Goal: Transaction & Acquisition: Purchase product/service

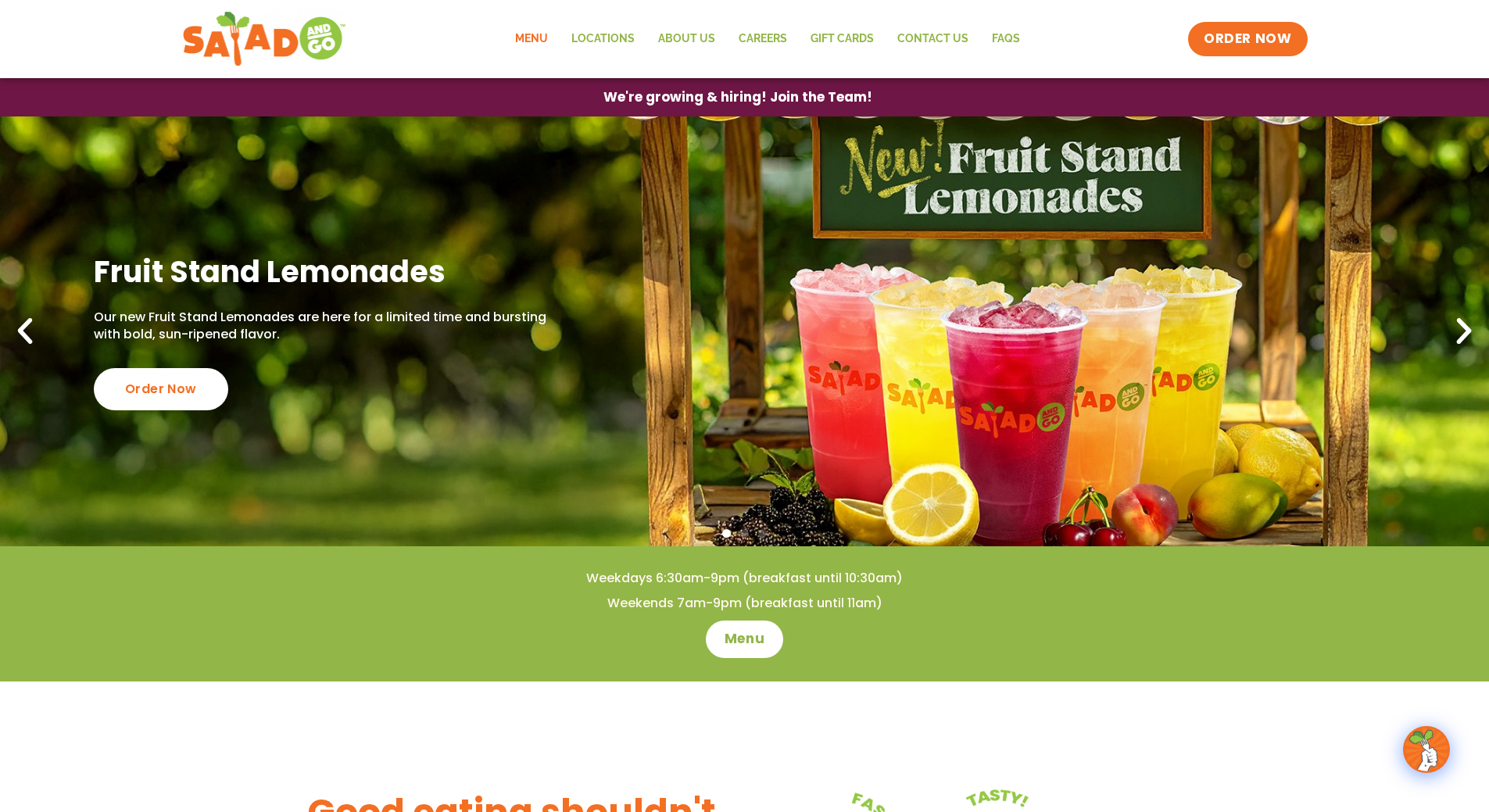
click at [539, 39] on link "Menu" at bounding box center [531, 39] width 56 height 36
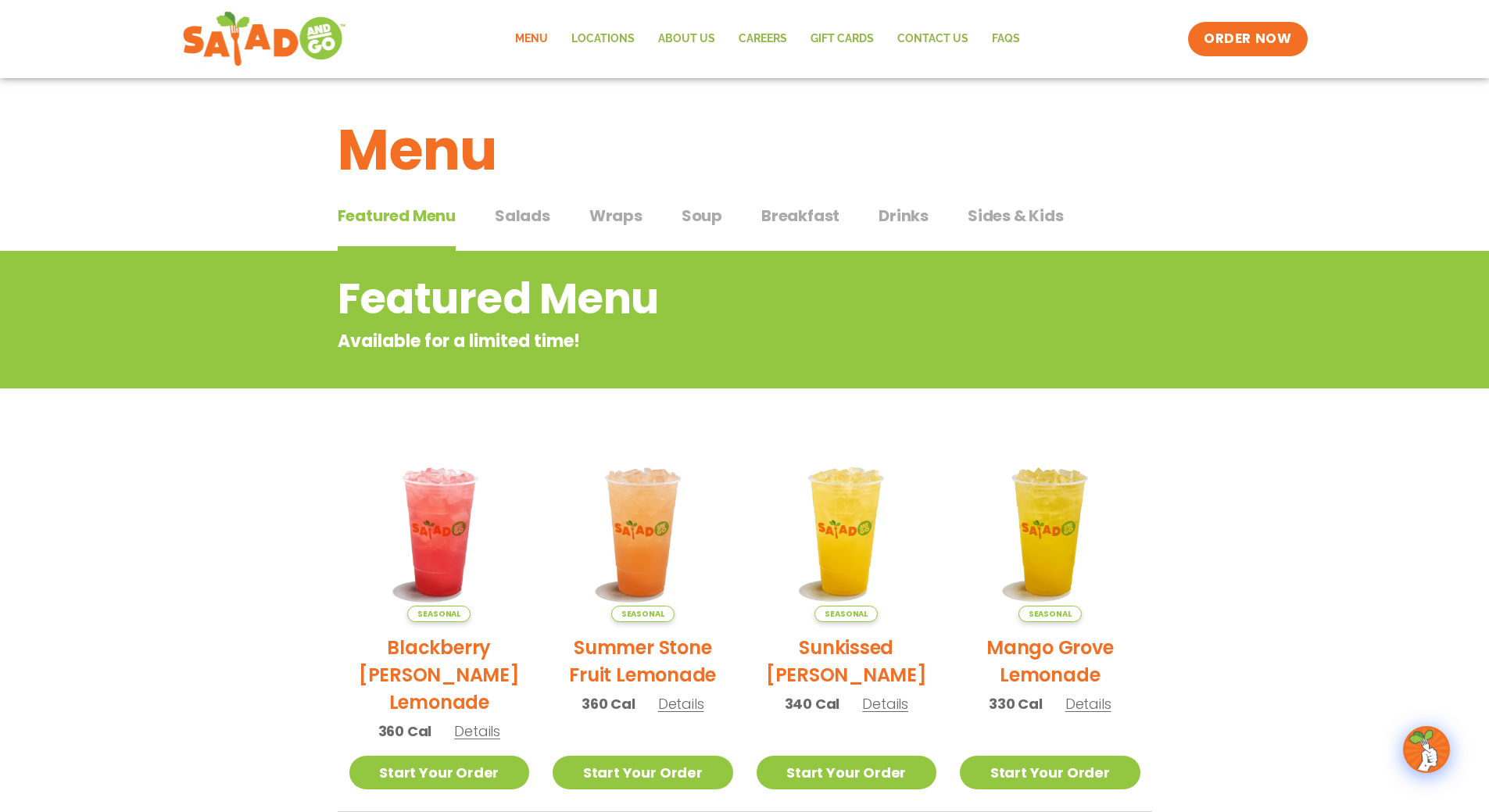
click at [987, 213] on span "Sides & Kids" at bounding box center [1015, 215] width 96 height 24
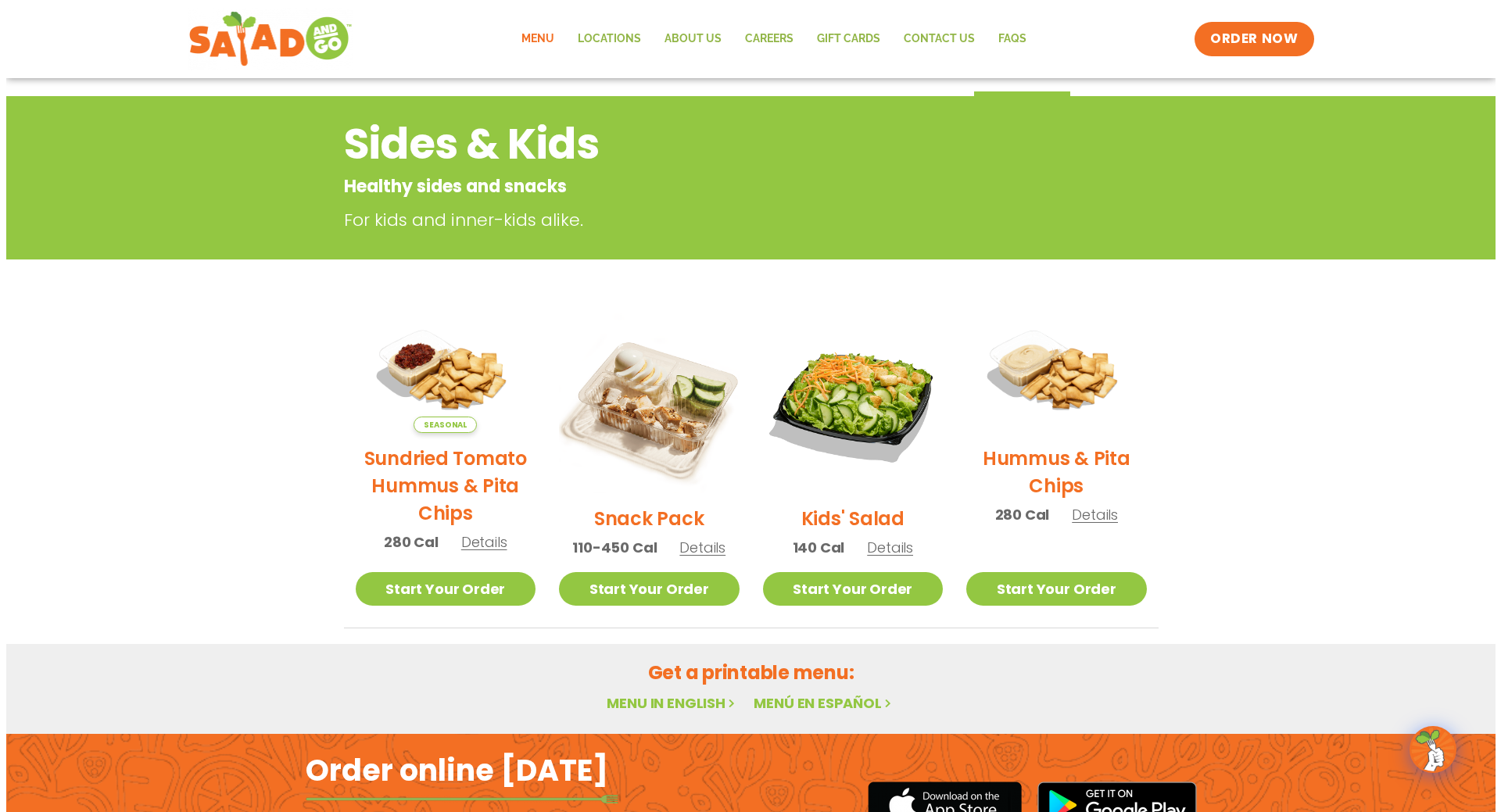
scroll to position [234, 0]
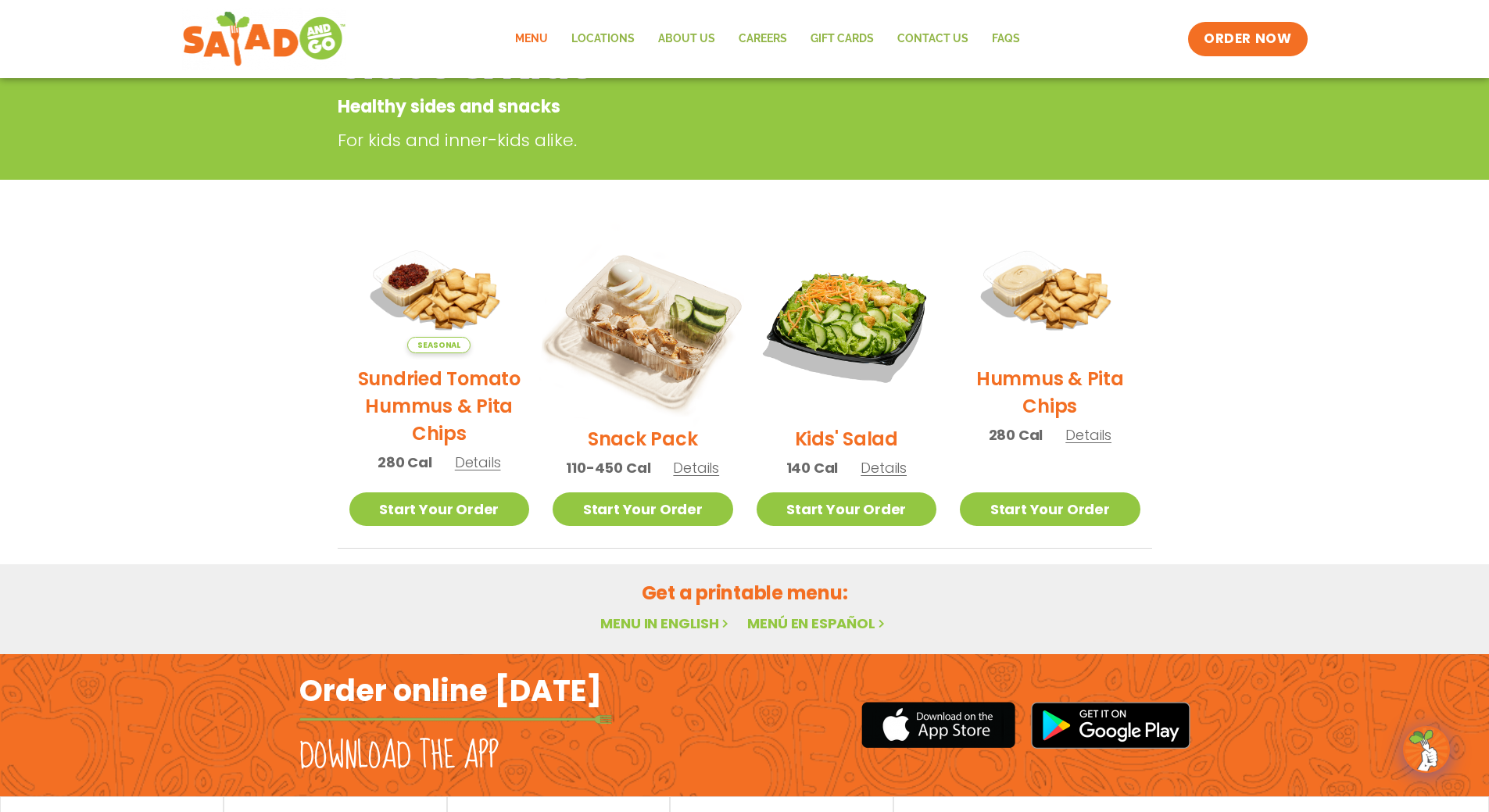
click at [634, 311] on img at bounding box center [643, 323] width 212 height 212
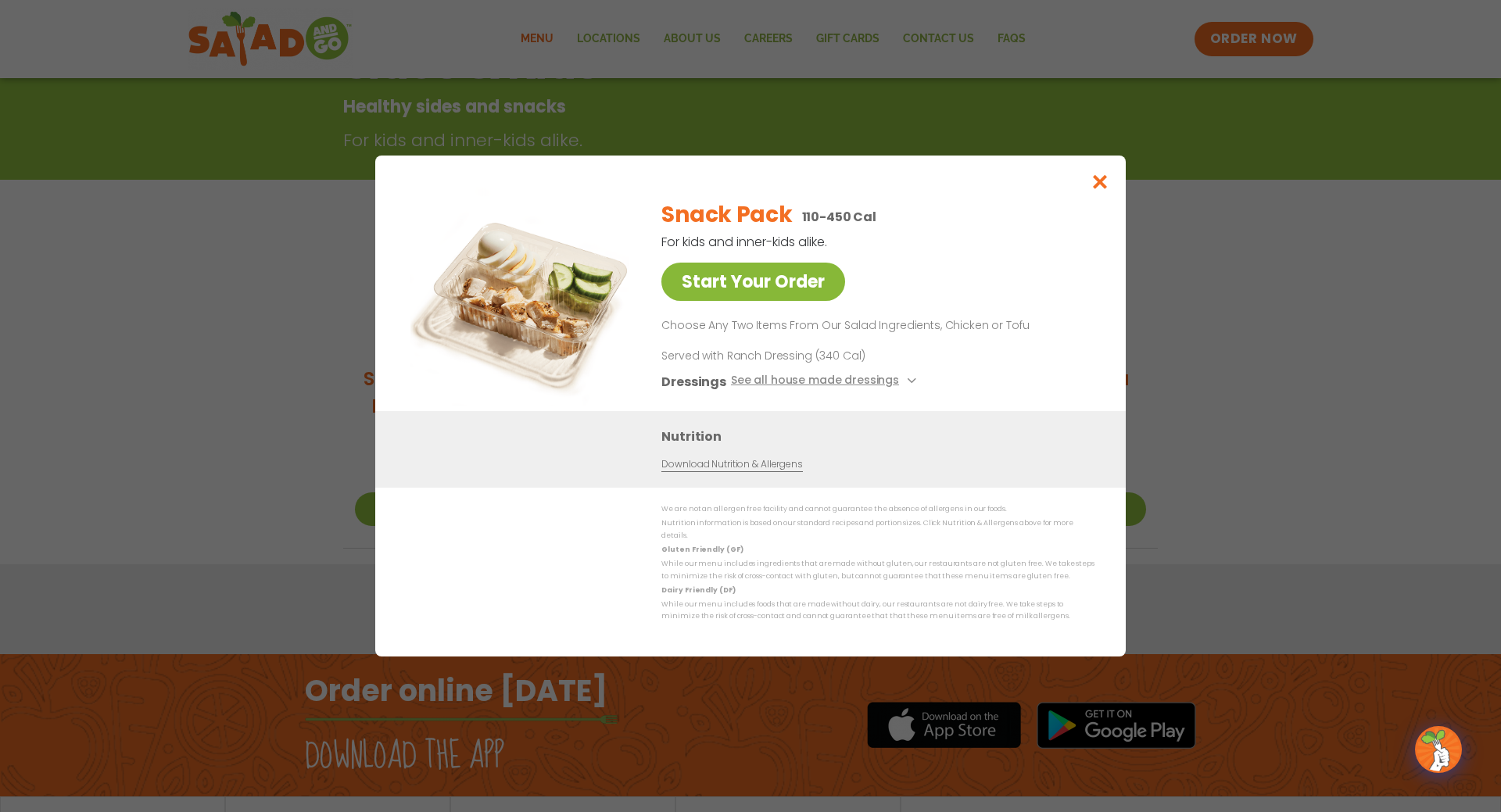
click at [764, 290] on link "Start Your Order" at bounding box center [752, 281] width 183 height 39
